Goal: Task Accomplishment & Management: Complete application form

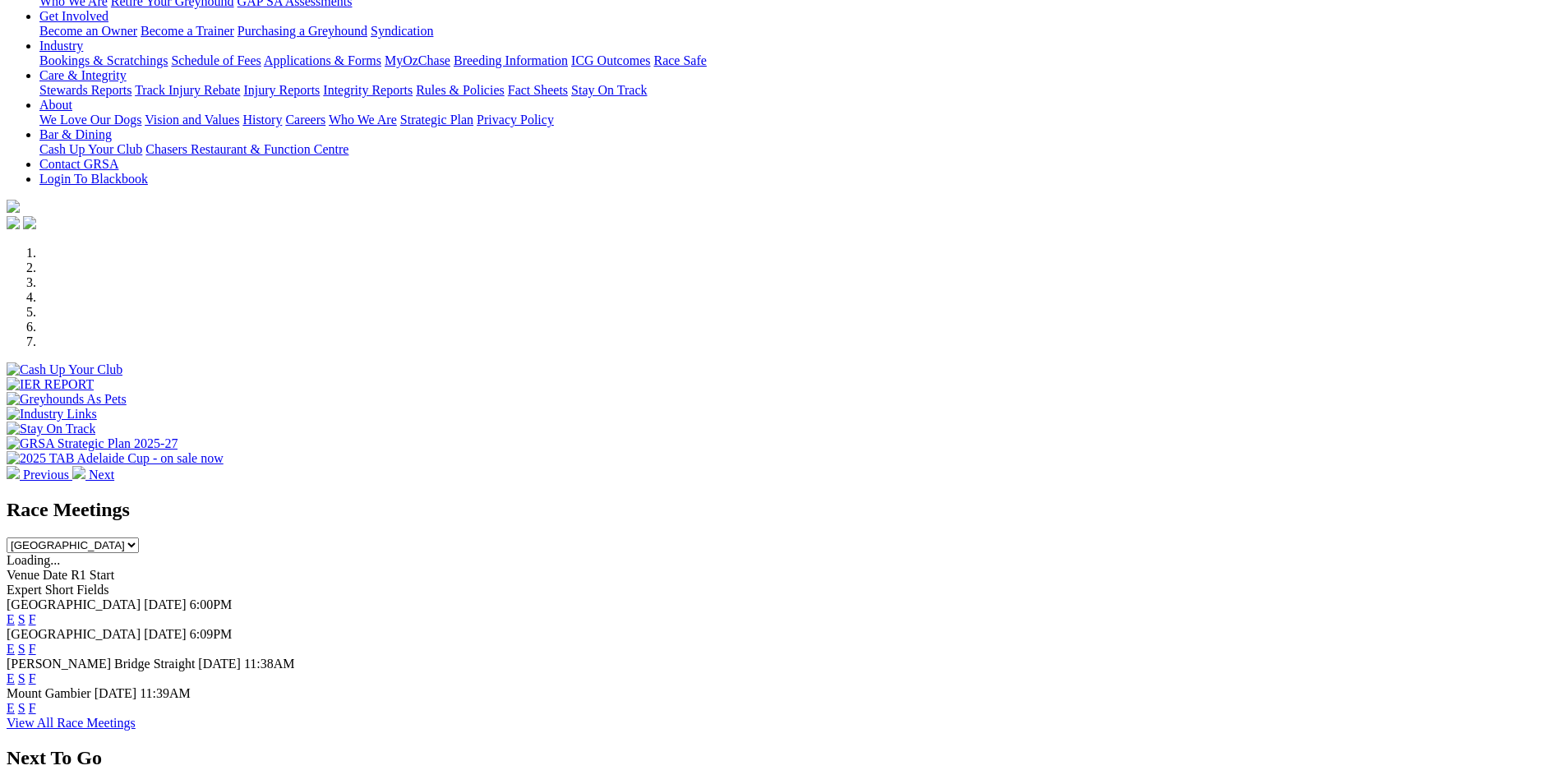
scroll to position [328, 0]
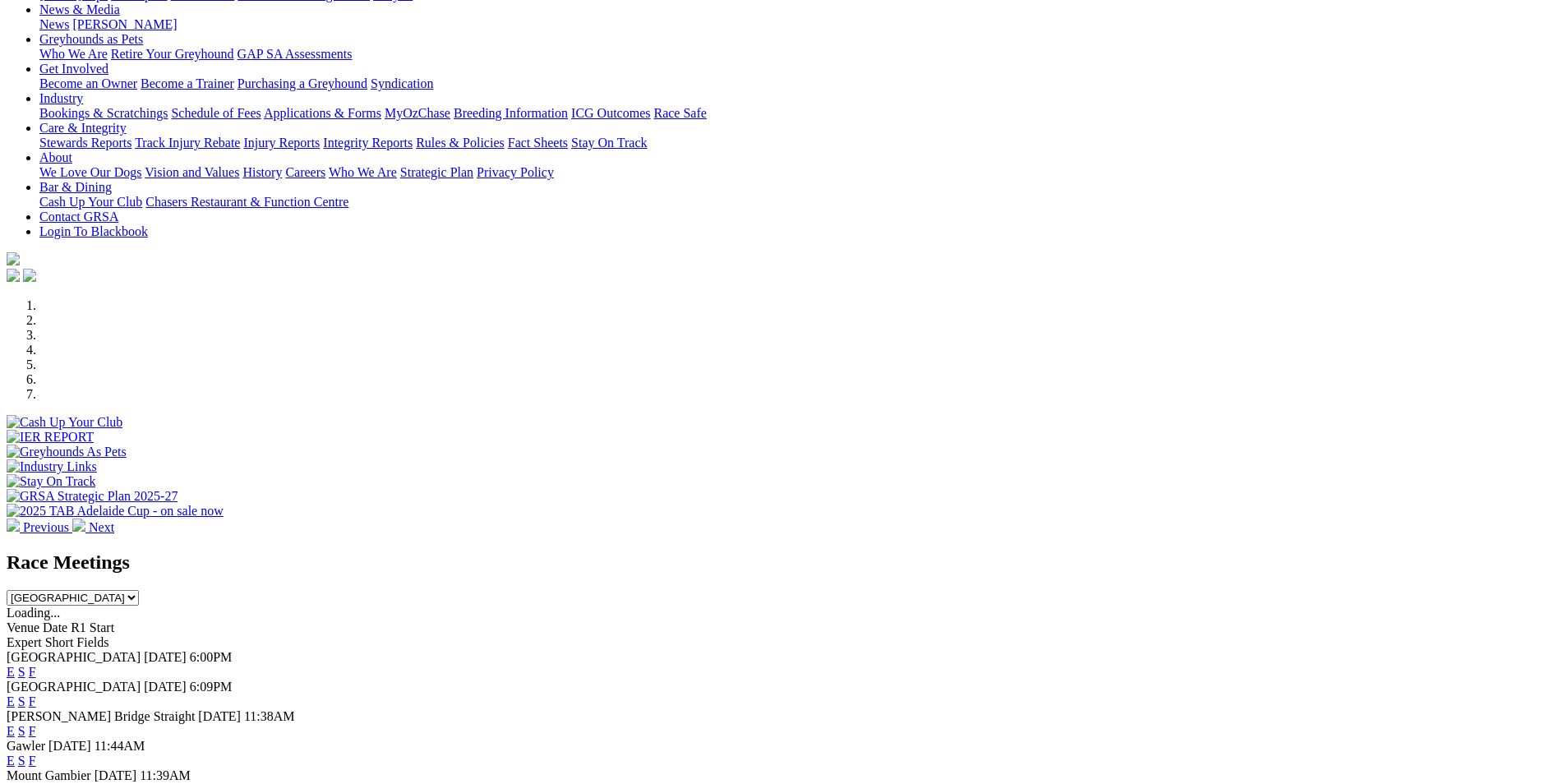
scroll to position [328, 0]
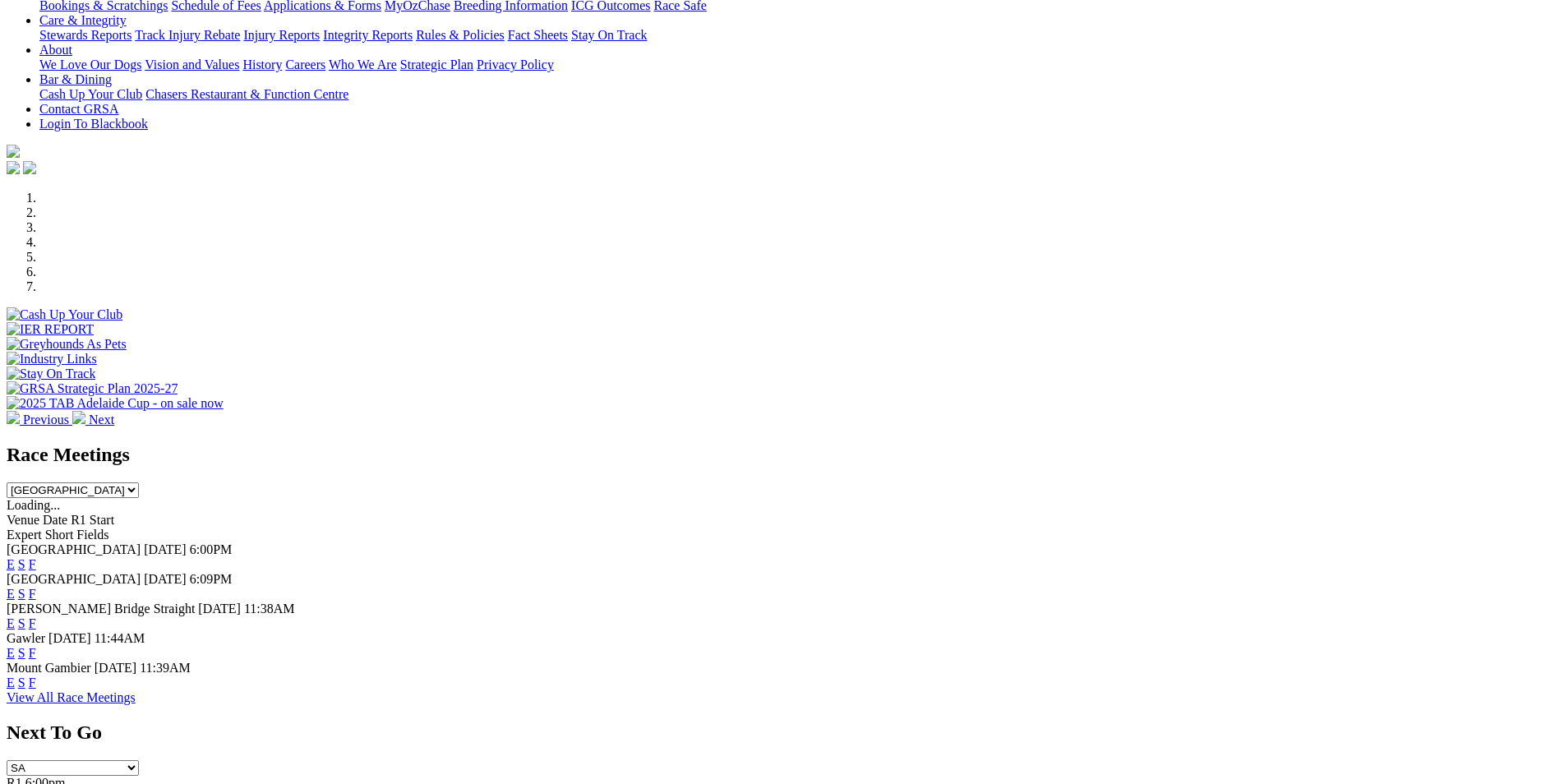
click at [36, 645] on link "F" at bounding box center [33, 652] width 7 height 14
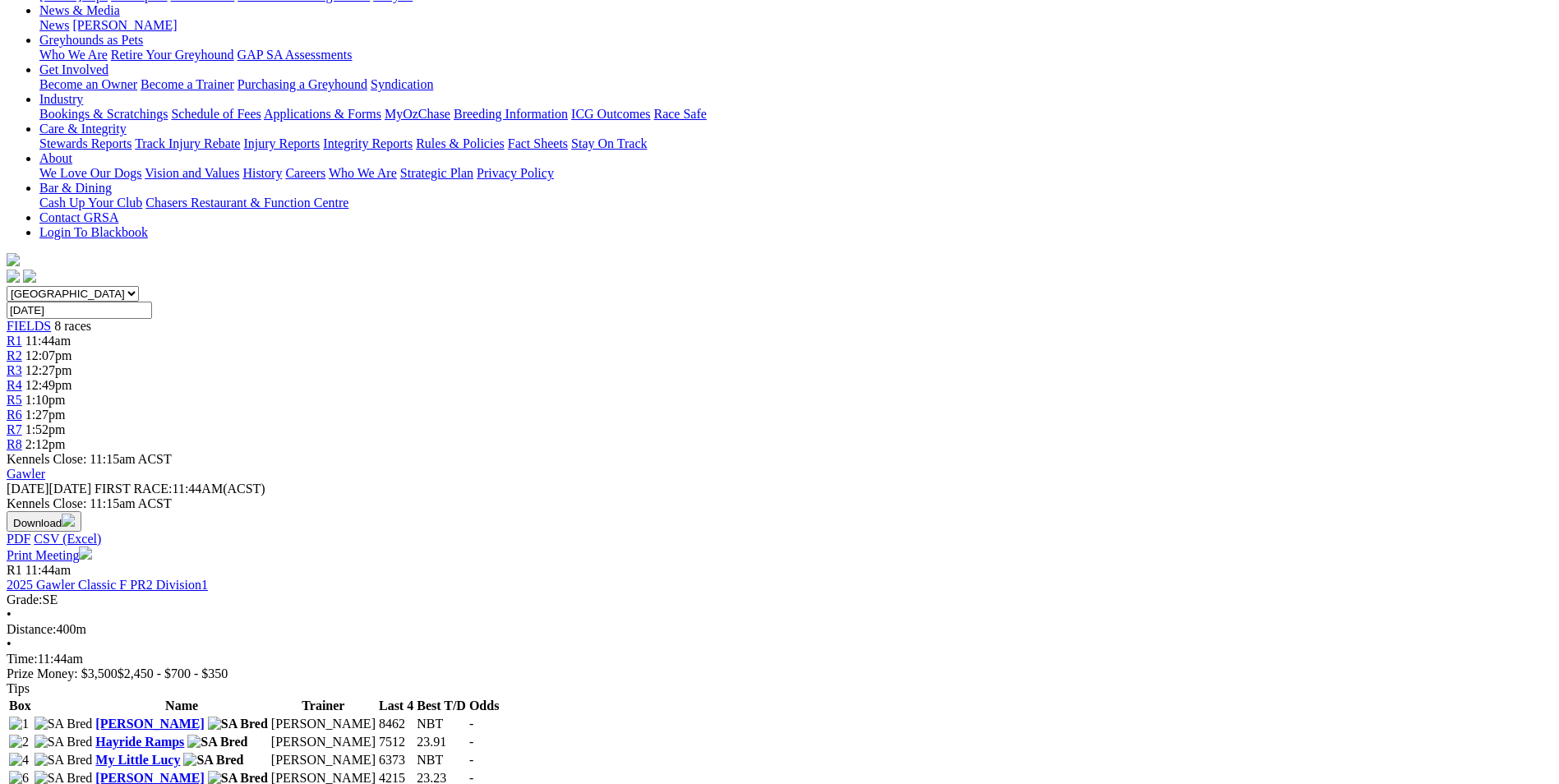
scroll to position [246, 0]
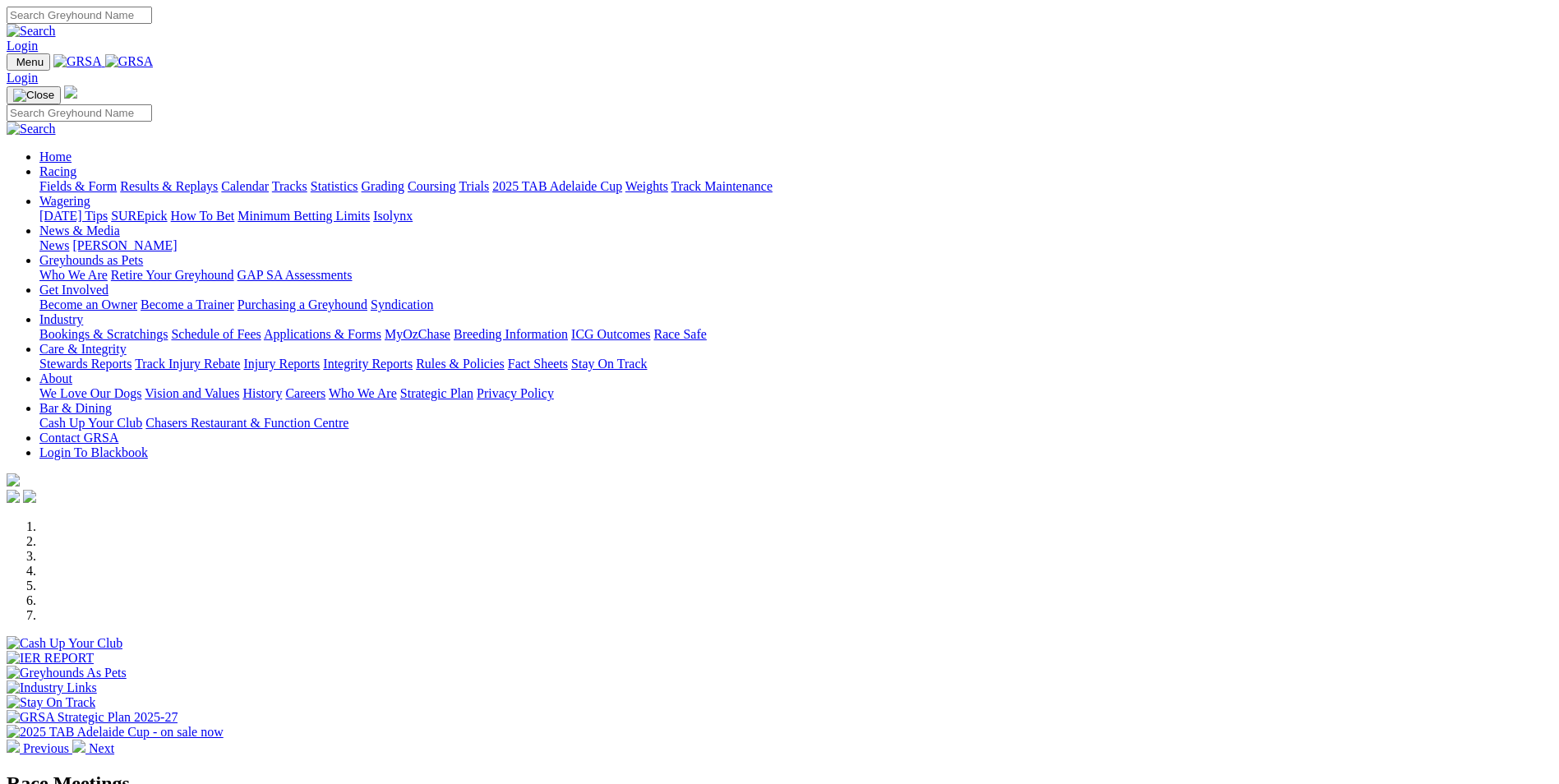
scroll to position [328, 0]
click at [456, 179] on link "Coursing" at bounding box center [431, 185] width 48 height 14
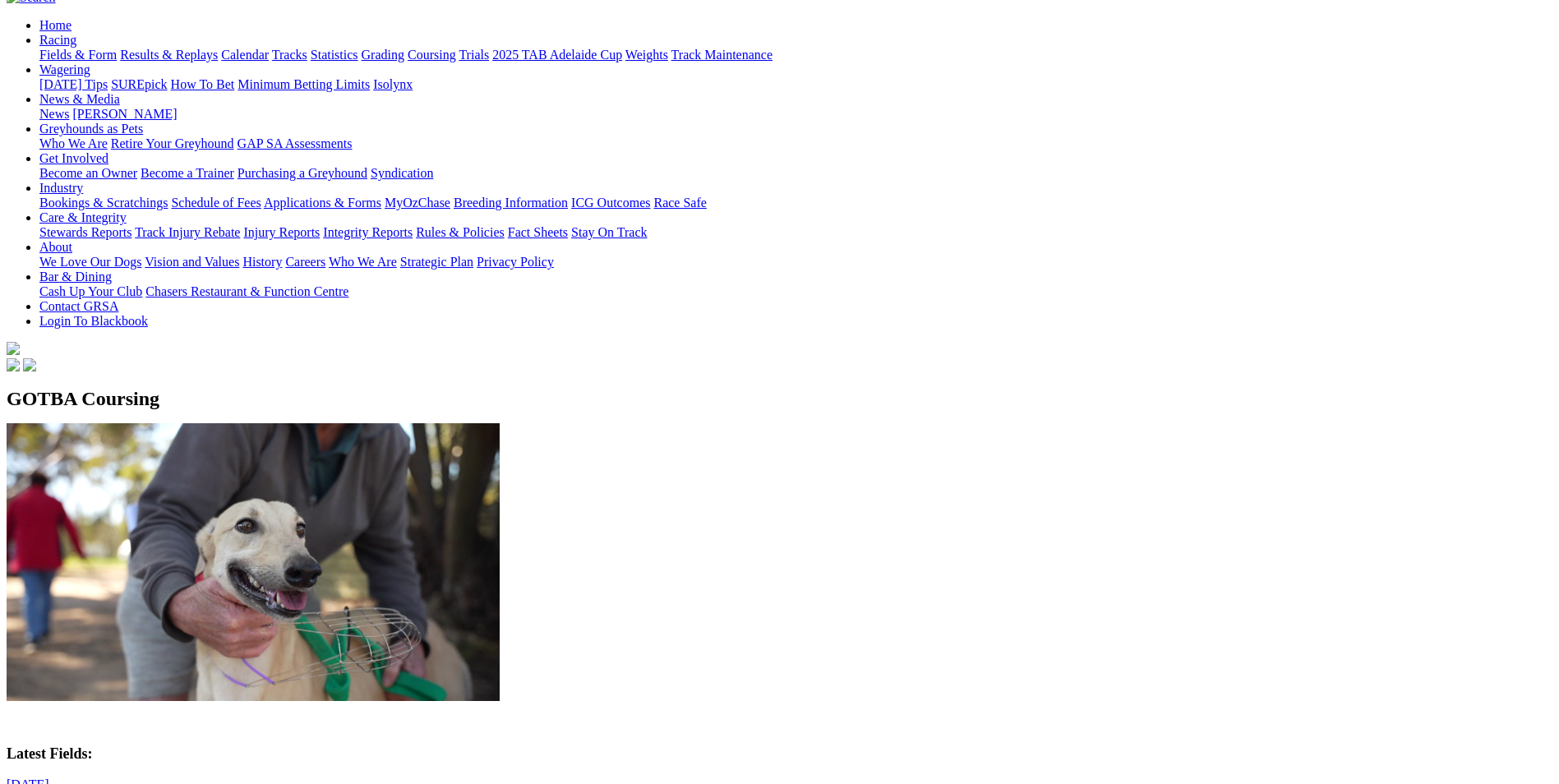
scroll to position [164, 0]
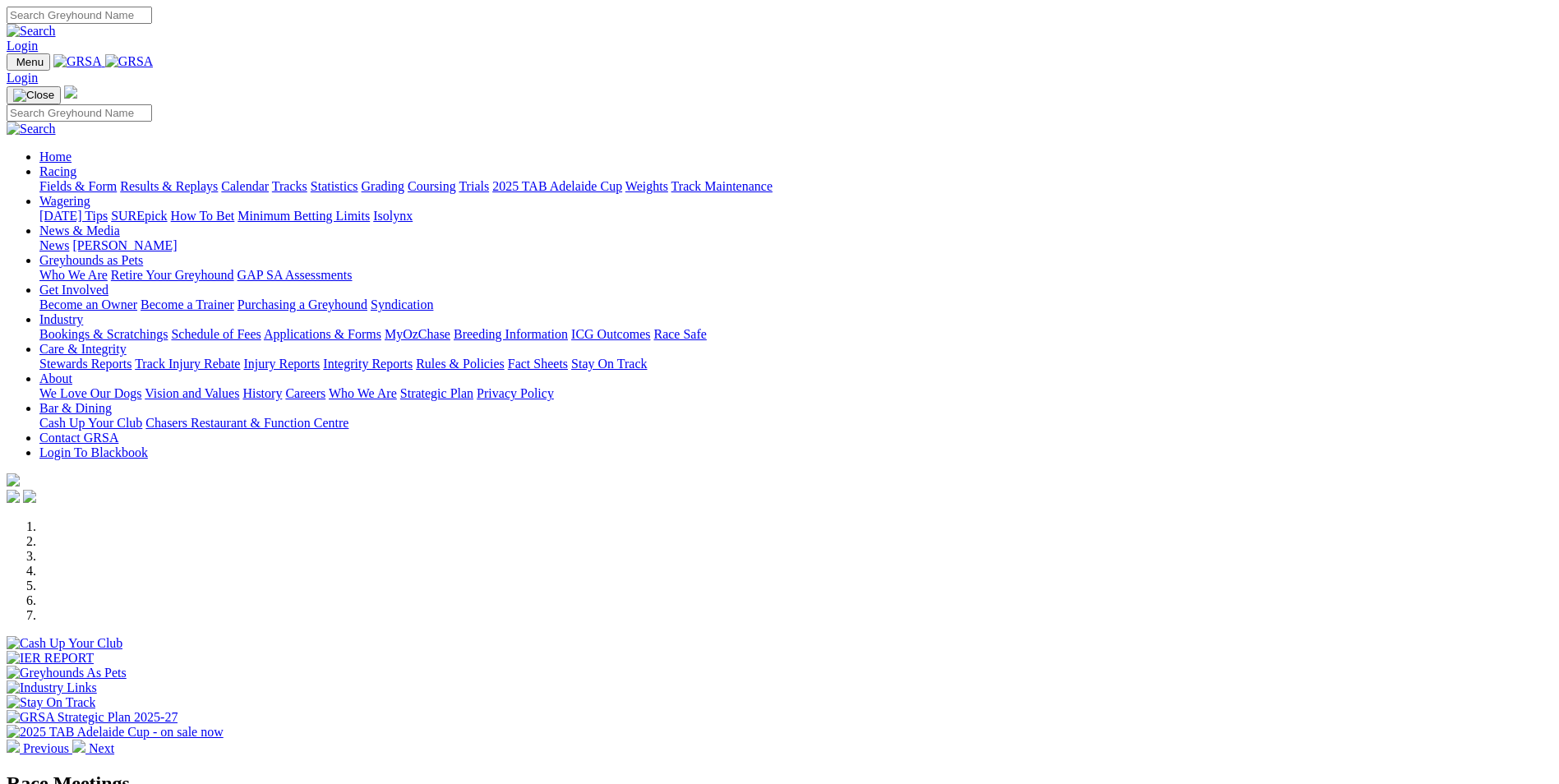
scroll to position [411, 0]
